Goal: Information Seeking & Learning: Find specific fact

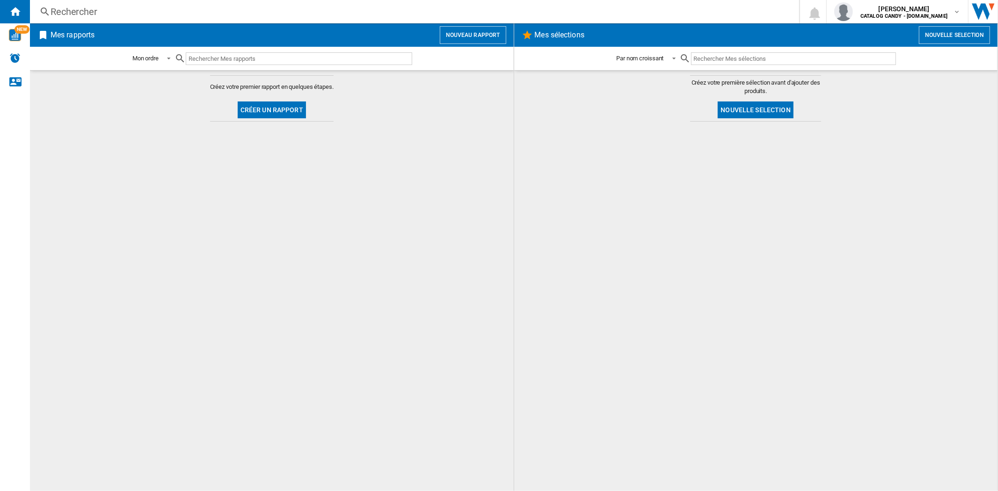
click at [140, 2] on div "Rechercher Rechercher 0 [PERSON_NAME] CATALOG CANDY - [DOMAIN_NAME] CATALOG CAN…" at bounding box center [514, 11] width 968 height 23
click at [119, 12] on div "Rechercher" at bounding box center [413, 11] width 724 height 13
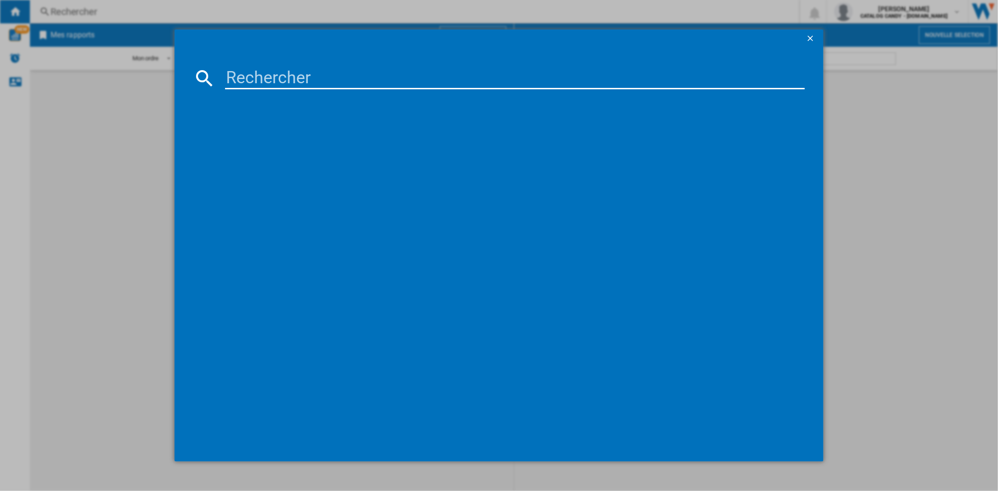
click at [298, 82] on input at bounding box center [514, 78] width 579 height 22
paste input "BBIM18301XFPE"
click at [298, 82] on input "BBIM18301XFPE" at bounding box center [514, 78] width 579 height 22
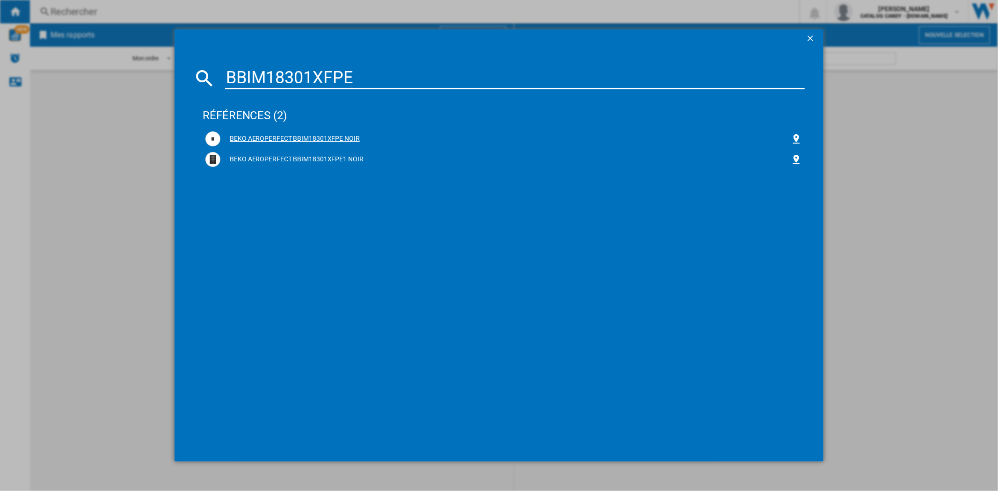
type input "BBIM18301XFPE"
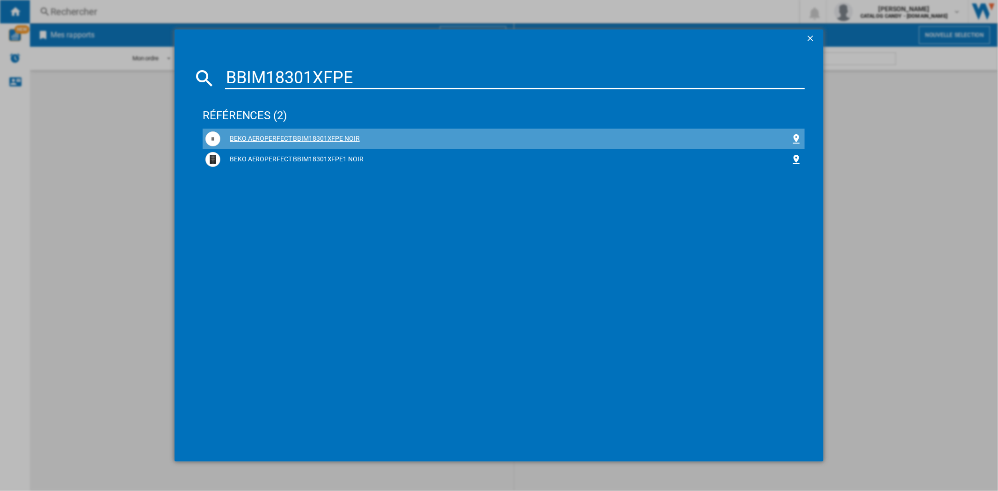
click at [322, 133] on div "BEKO AEROPERFECT BBIM18301XFPE NOIR" at bounding box center [503, 138] width 596 height 15
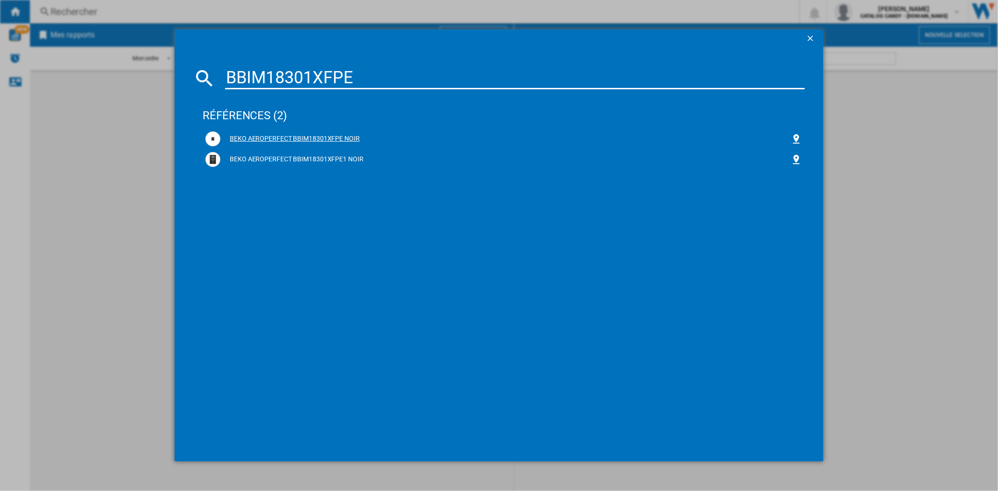
click at [323, 133] on div "BEKO AEROPERFECT BBIM18301XFPE NOIR" at bounding box center [503, 138] width 596 height 15
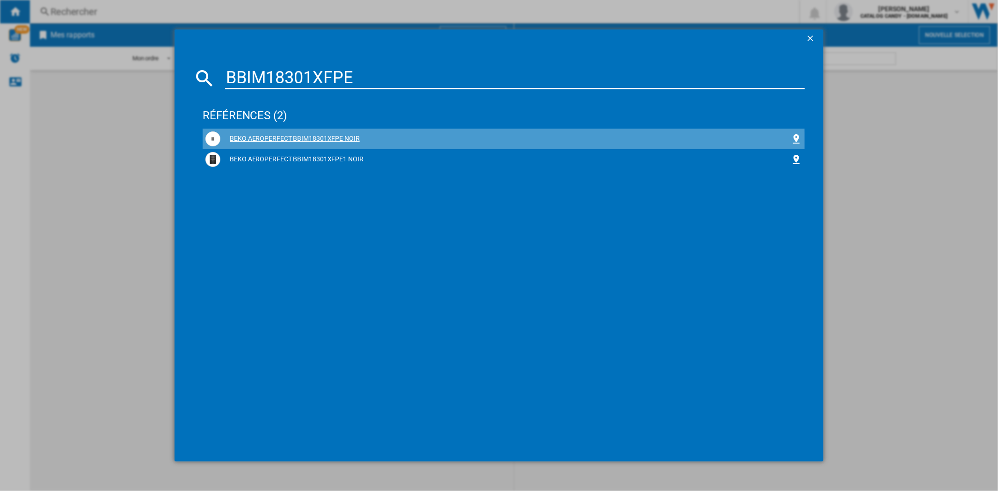
click at [274, 140] on div "BEKO AEROPERFECT BBIM18301XFPE NOIR" at bounding box center [505, 138] width 570 height 9
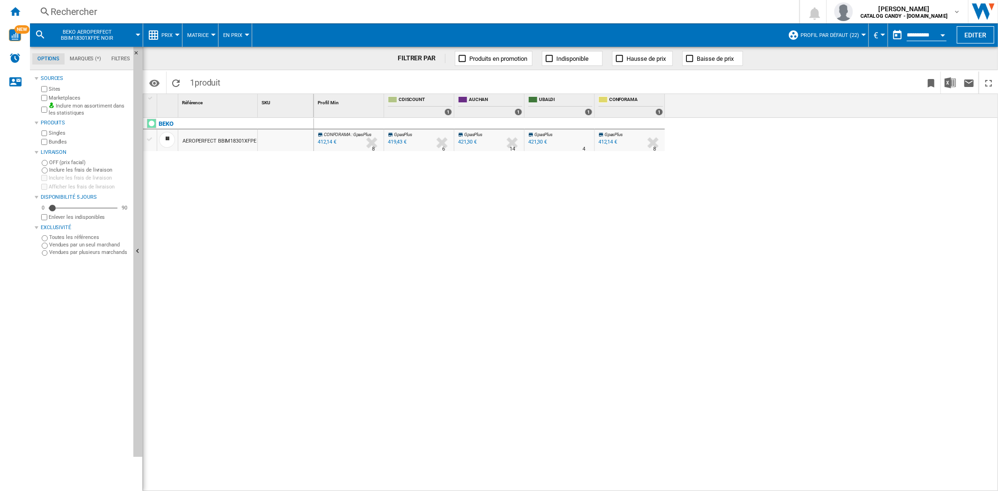
click at [262, 236] on div "BEKO AEROPERFECT BBIM18301XFPE NOIR" at bounding box center [228, 302] width 171 height 369
click at [164, 29] on button "Prix" at bounding box center [169, 34] width 16 height 23
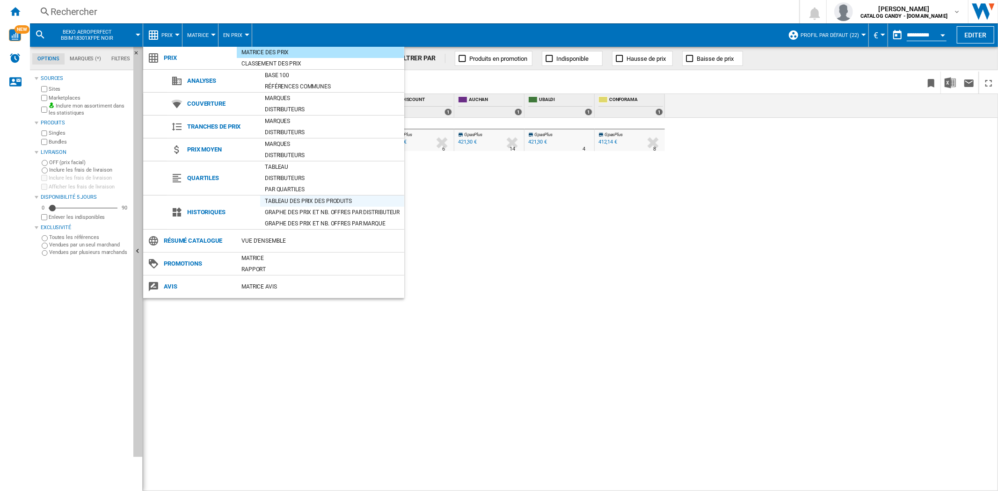
click at [271, 204] on div "Tableau des prix des produits" at bounding box center [332, 200] width 144 height 9
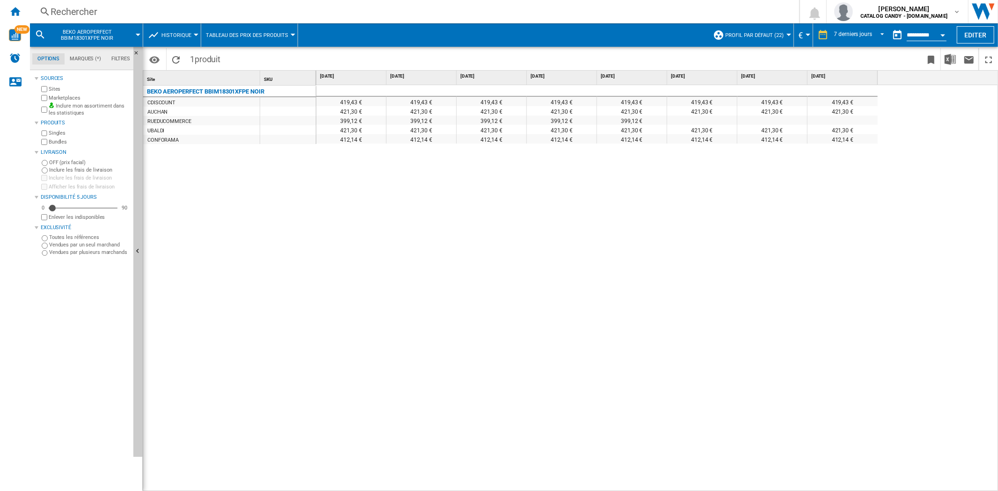
click at [95, 13] on div "Rechercher" at bounding box center [413, 11] width 724 height 13
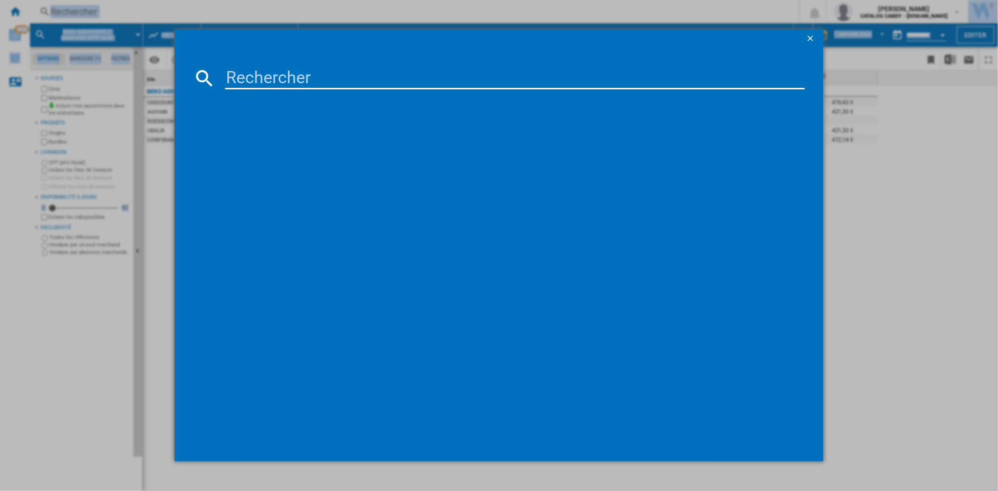
click at [95, 13] on div at bounding box center [499, 245] width 998 height 491
click at [264, 81] on input at bounding box center [514, 78] width 579 height 22
paste input "BBIE13301XFP"
type input "BBIE13301XFP"
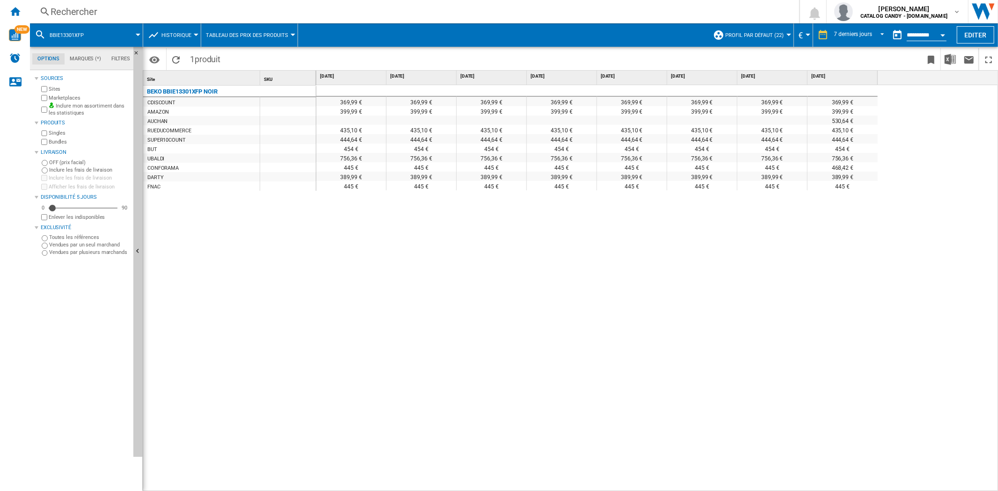
click at [170, 169] on div "CONFORAMA" at bounding box center [162, 168] width 31 height 9
click at [846, 166] on div "468,42 €" at bounding box center [843, 166] width 70 height 9
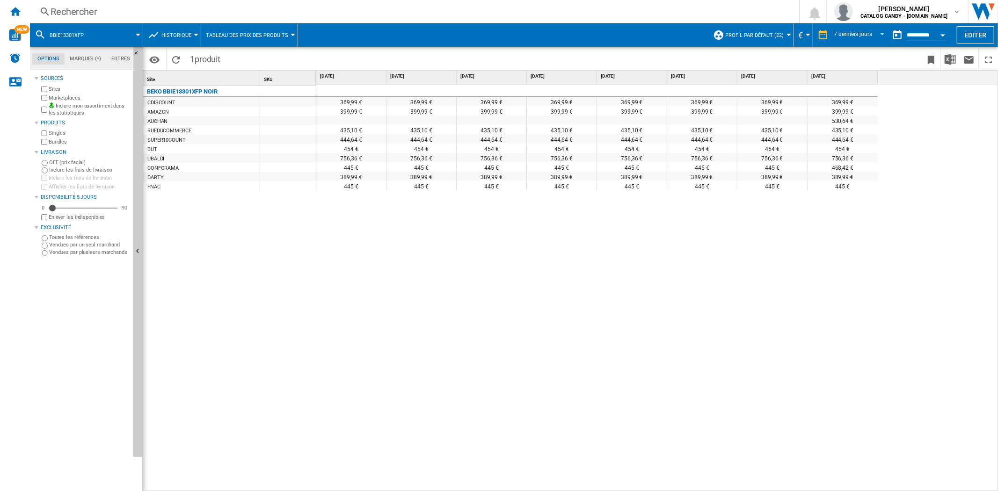
click at [108, 7] on div "Rechercher" at bounding box center [413, 11] width 724 height 13
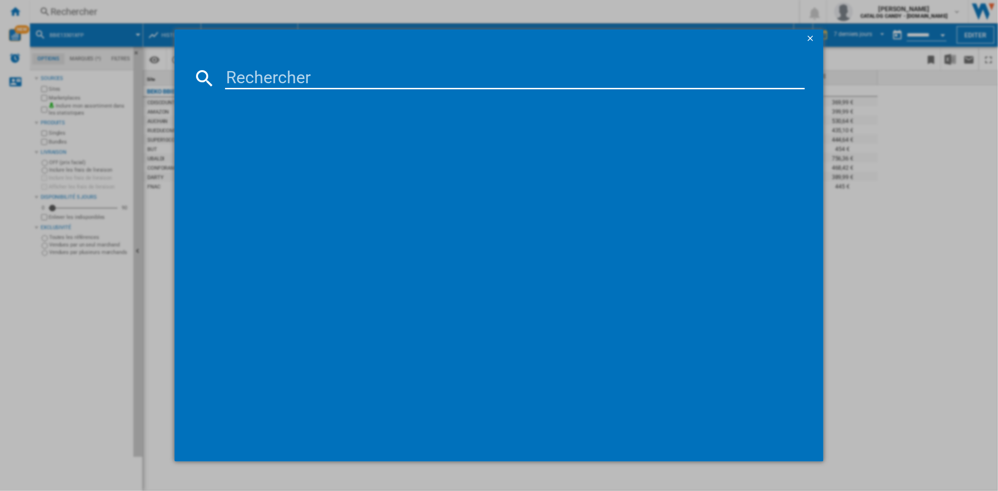
click at [244, 76] on input at bounding box center [514, 78] width 579 height 22
type input "OMK58RU1X"
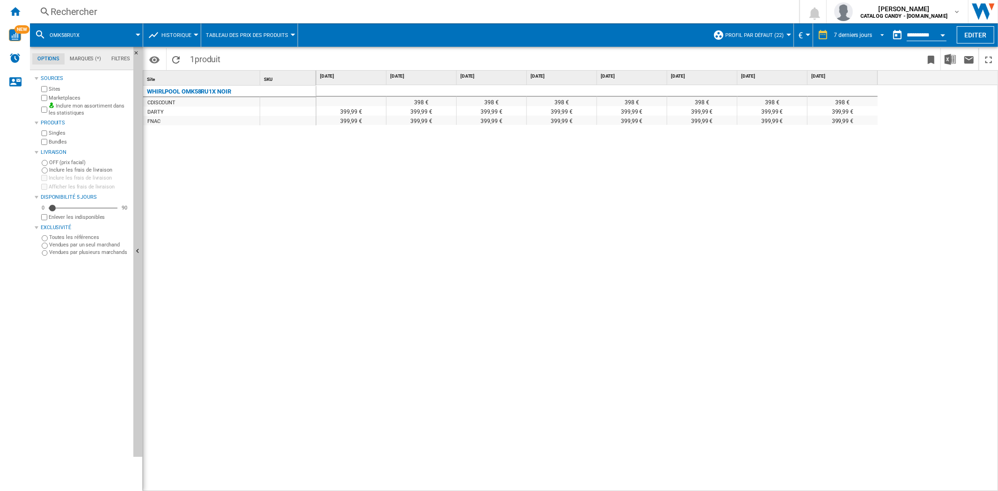
click at [877, 33] on span "REPORTS.WIZARD.STEPS.REPORT.STEPS.REPORT_OPTIONS.PERIOD: 7 derniers jours" at bounding box center [879, 34] width 11 height 8
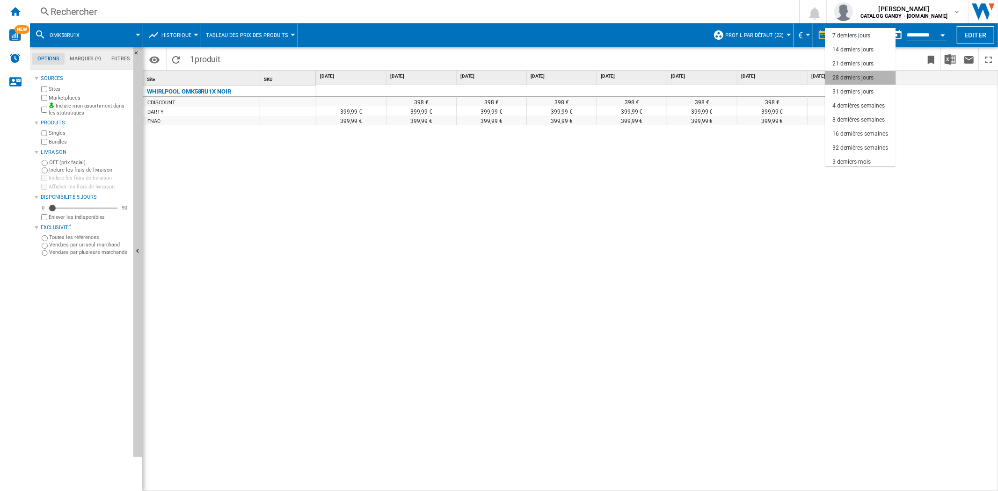
click at [866, 83] on md-option "28 derniers jours" at bounding box center [860, 78] width 71 height 14
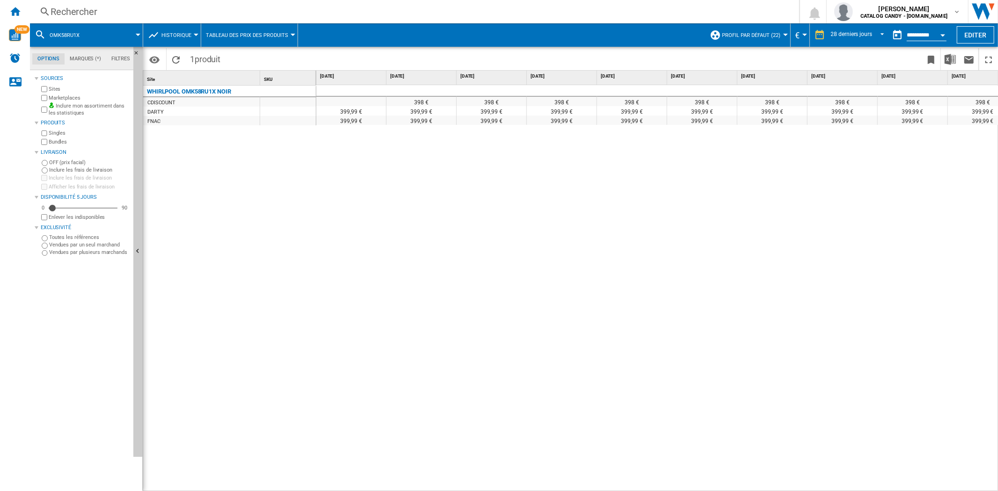
click at [167, 102] on div "CDISCOUNT" at bounding box center [161, 102] width 28 height 9
click at [196, 20] on div "Rechercher Rechercher 0 [PERSON_NAME] CATALOG CANDY - [DOMAIN_NAME] CATALOG CAN…" at bounding box center [514, 11] width 968 height 23
click at [152, 8] on div "Rechercher" at bounding box center [413, 11] width 724 height 13
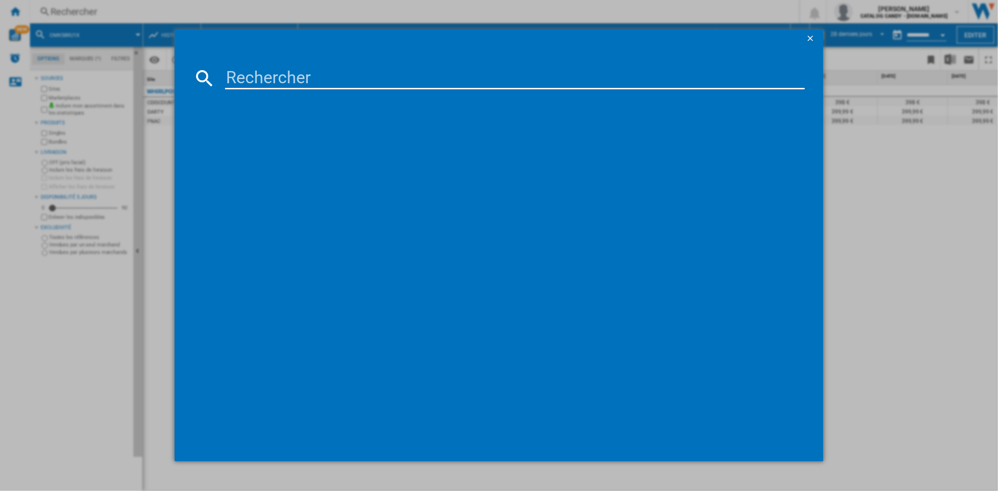
click at [268, 80] on input at bounding box center [514, 78] width 579 height 22
type input "BXP2337B"
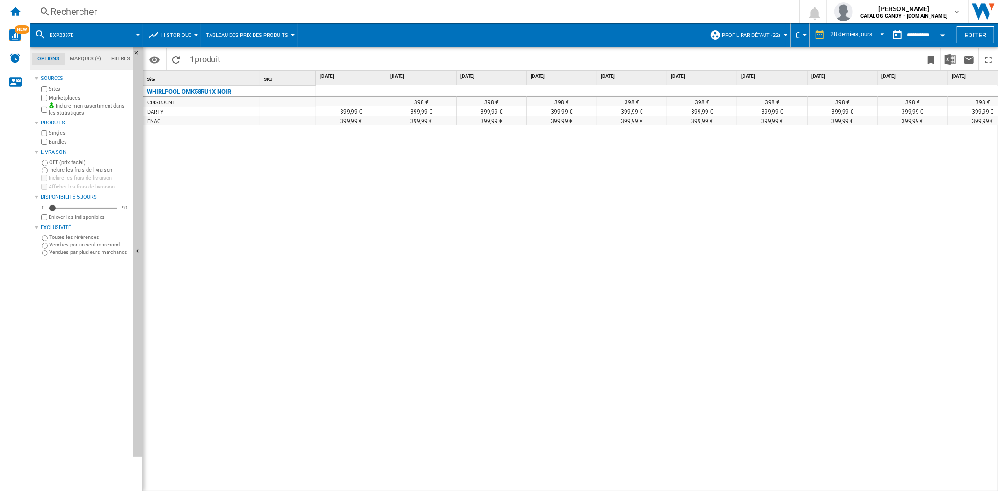
click at [267, 299] on div "WHIRLPOOL OMK58RU1X NOIR CDISCOUNT [GEOGRAPHIC_DATA] FNAC" at bounding box center [229, 287] width 173 height 402
click at [190, 10] on div "Rechercher" at bounding box center [413, 11] width 724 height 13
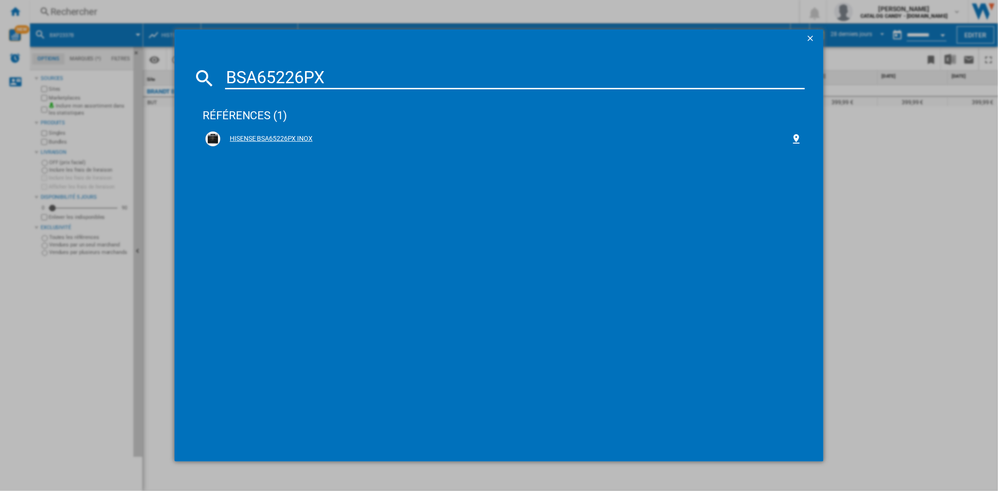
type input "BSA65226PX"
click at [283, 136] on div "HISENSE BSA65226PX INOX" at bounding box center [505, 138] width 570 height 9
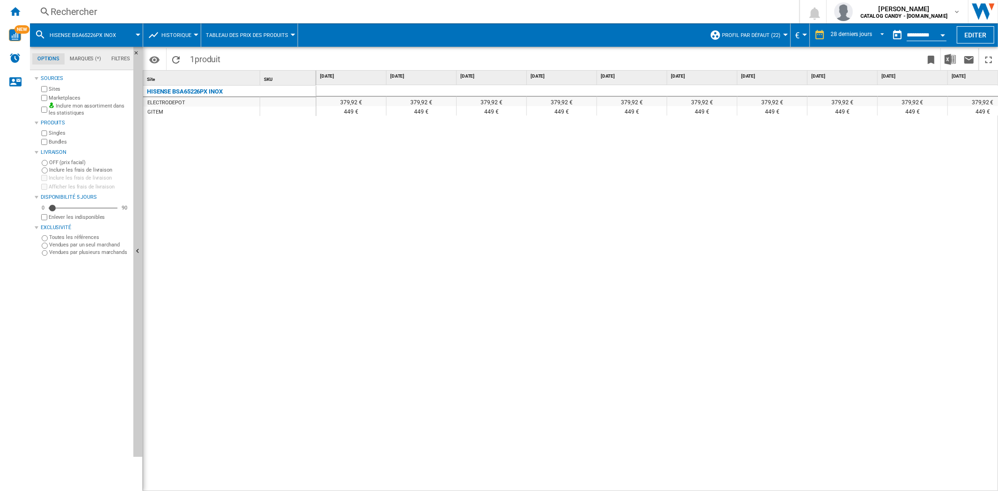
click at [223, 15] on div "Rechercher" at bounding box center [413, 11] width 724 height 13
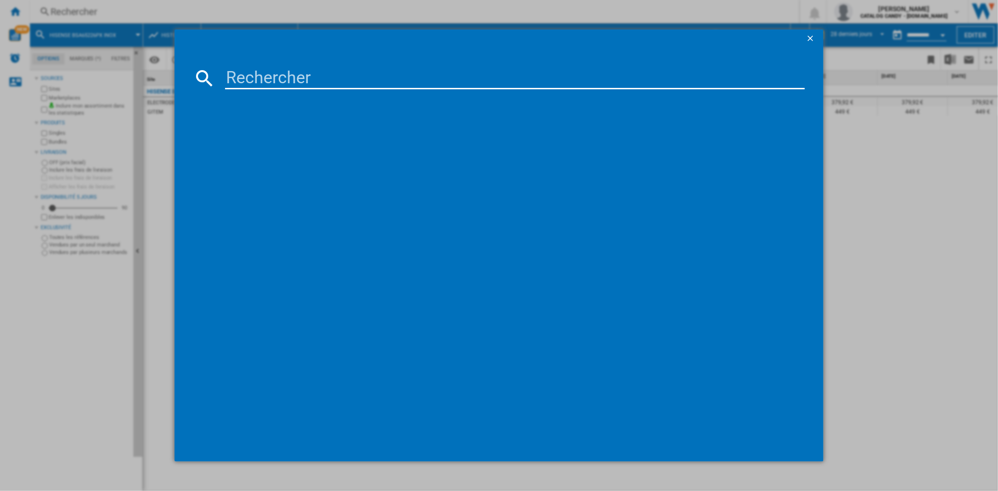
click at [267, 79] on input at bounding box center [514, 78] width 579 height 22
type input "EOF4P46H"
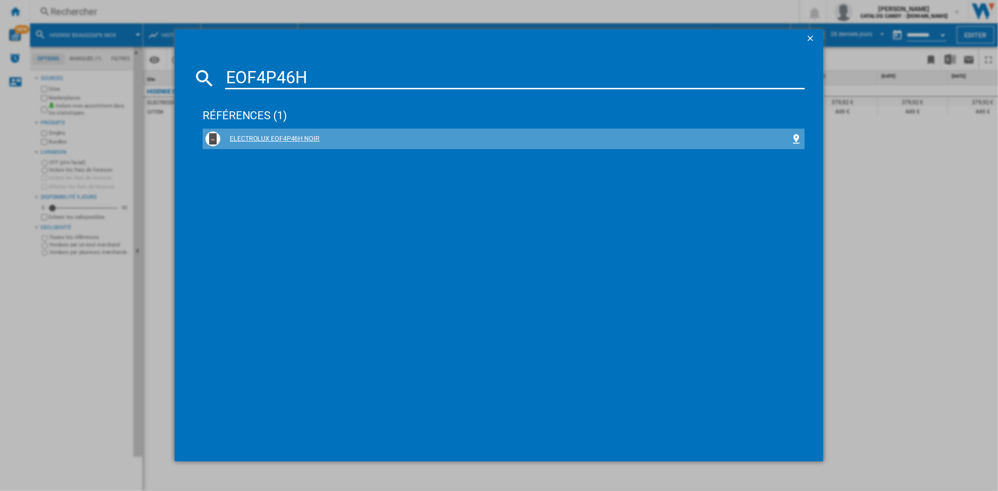
click at [292, 142] on div "ELECTROLUX EOF4P46H NOIR" at bounding box center [505, 138] width 570 height 9
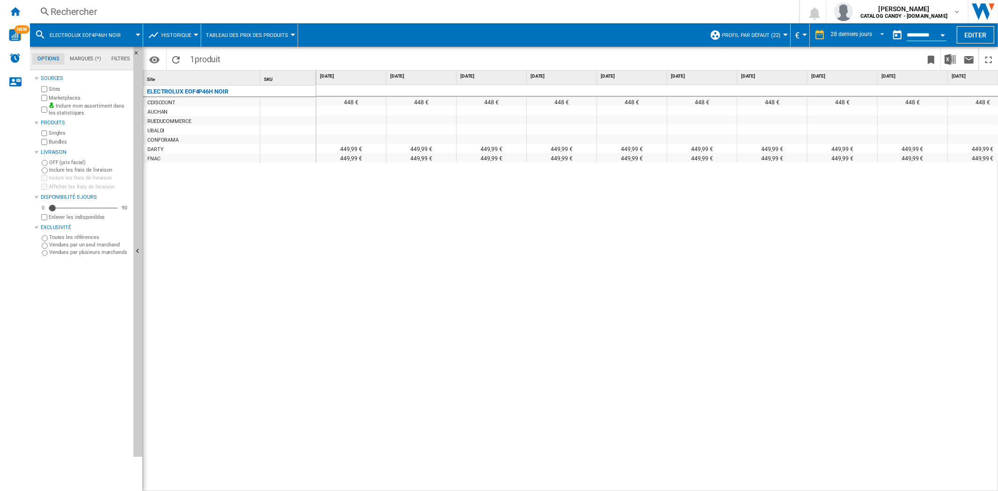
click at [218, 16] on div "Rechercher" at bounding box center [413, 11] width 724 height 13
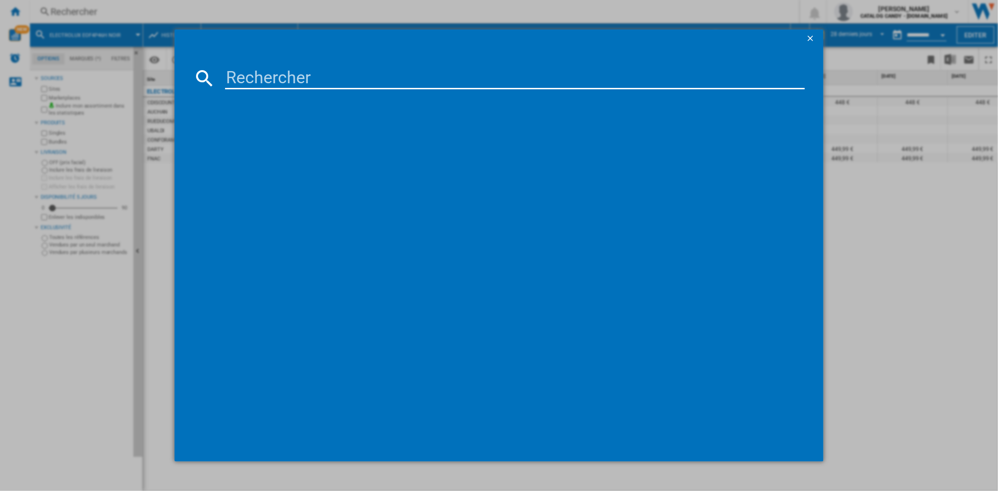
click at [314, 80] on input at bounding box center [514, 78] width 579 height 22
type input "OMR551CR0X"
click at [306, 137] on div "WHIRLPOOL OMR551CR0X INOX" at bounding box center [505, 138] width 570 height 9
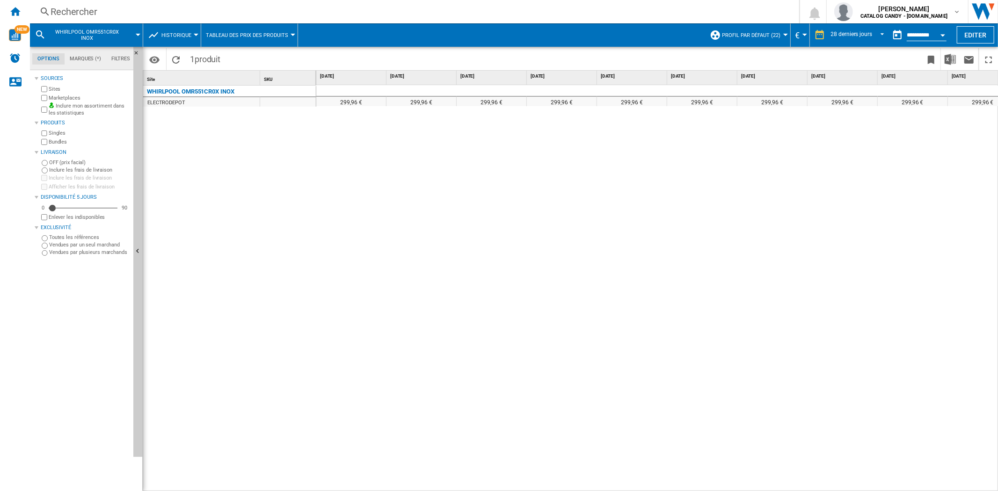
click at [244, 17] on div "Rechercher" at bounding box center [413, 11] width 724 height 13
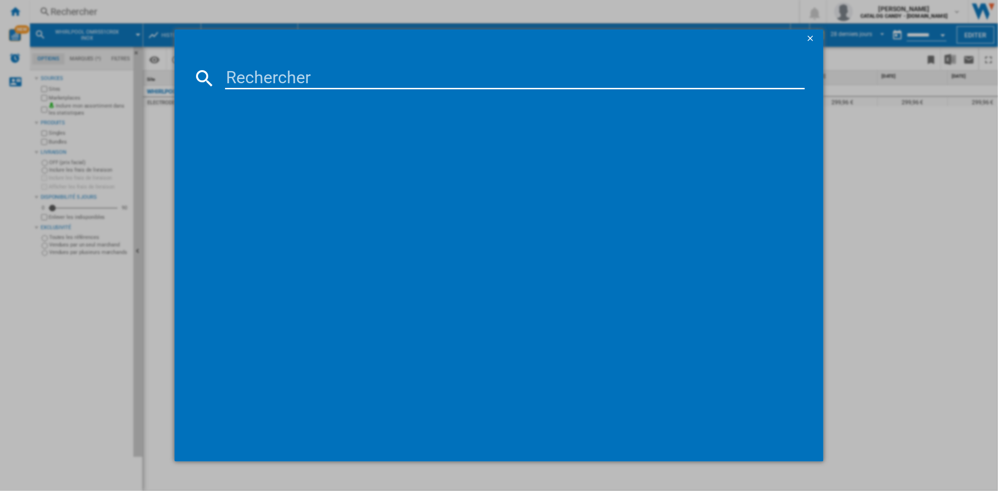
click at [290, 81] on input at bounding box center [514, 78] width 579 height 22
type input "HBF133BA0"
click at [307, 137] on div "BOSCH SERIE2 HBF133BA0 NOIR" at bounding box center [505, 138] width 570 height 9
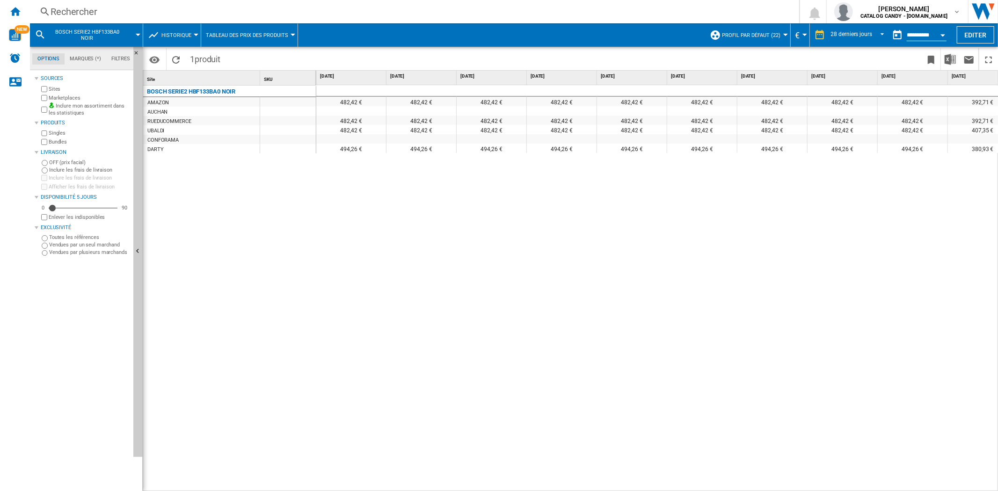
click at [141, 7] on div "Rechercher" at bounding box center [413, 11] width 724 height 13
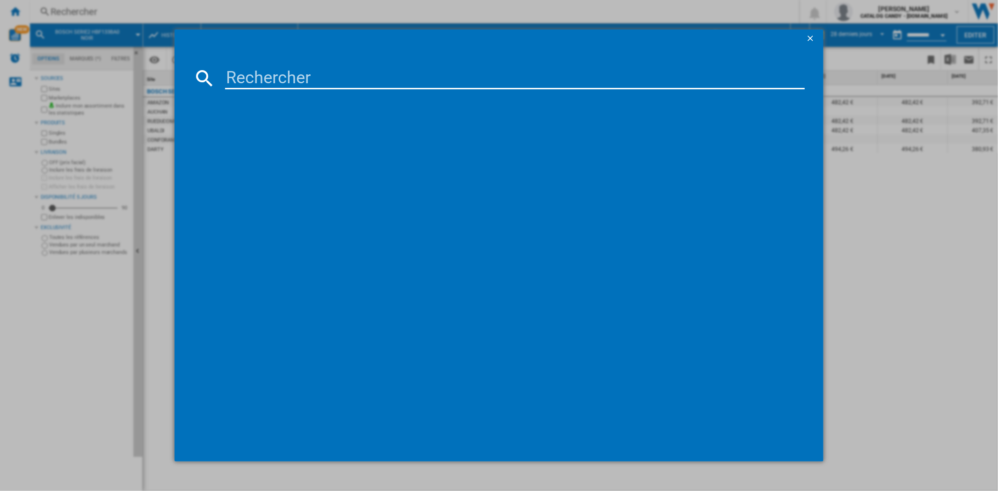
click at [250, 75] on input at bounding box center [514, 78] width 579 height 22
type input "OMSK58RU1SB"
